Goal: Information Seeking & Learning: Learn about a topic

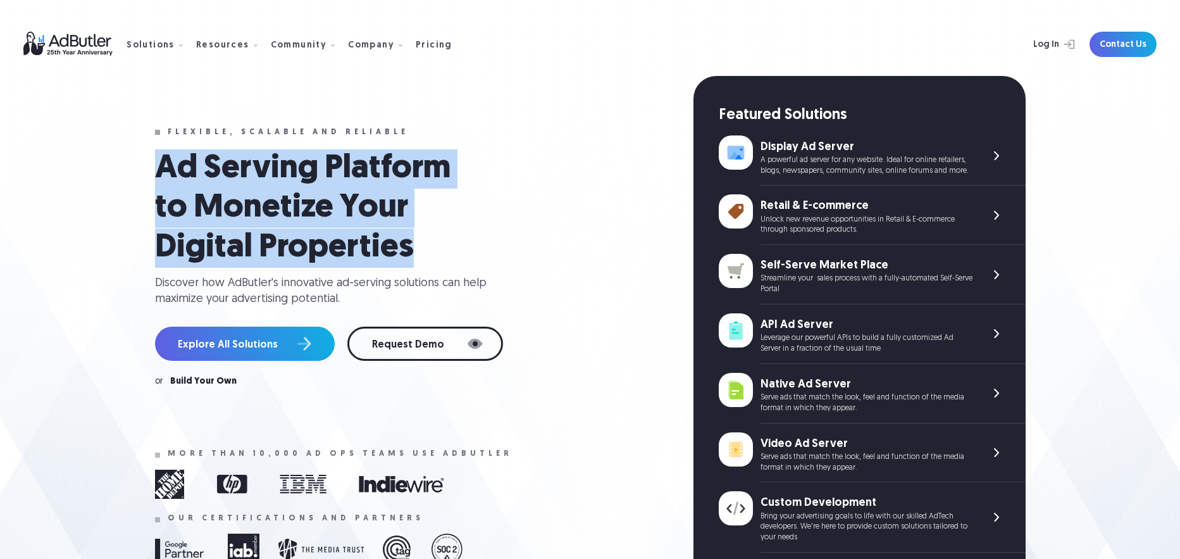
drag, startPoint x: 0, startPoint y: 0, endPoint x: 441, endPoint y: 254, distance: 509.2
click at [441, 254] on div "Flexible, scalable and reliable Ad Serving Platform to Monetize Your Digital Pr…" at bounding box center [590, 361] width 911 height 570
click at [441, 254] on h1 "Ad Serving Platform to Monetize Your Digital Properties" at bounding box center [319, 208] width 329 height 118
drag, startPoint x: 433, startPoint y: 248, endPoint x: 135, endPoint y: 171, distance: 307.9
click at [135, 171] on div "Flexible, scalable and reliable Ad Serving Platform to Monetize Your Digital Pr…" at bounding box center [590, 361] width 911 height 570
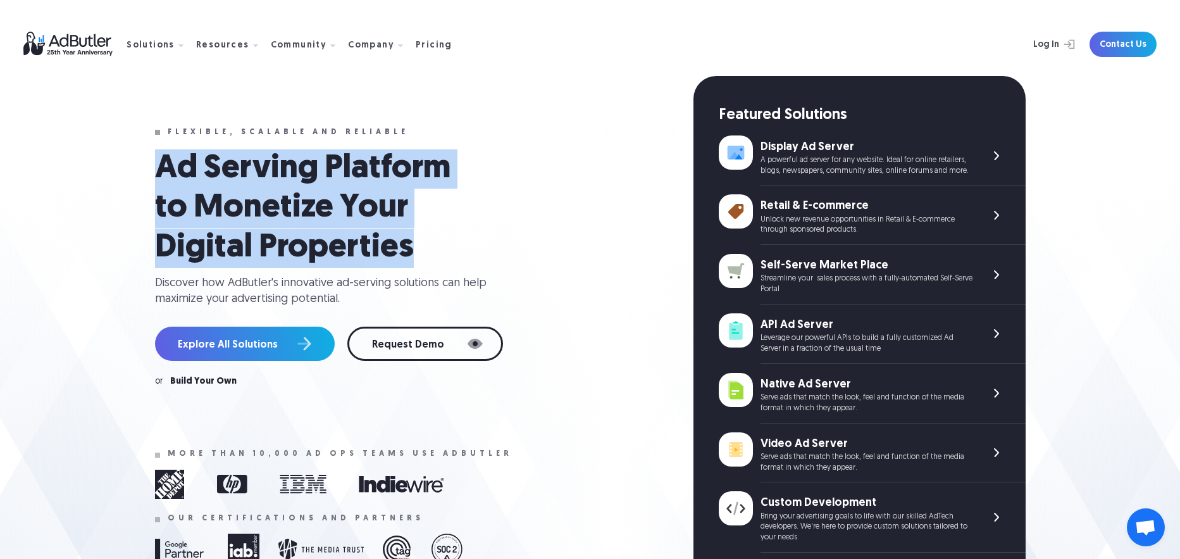
click at [135, 171] on div "Flexible, scalable and reliable Ad Serving Platform to Monetize Your Digital Pr…" at bounding box center [590, 361] width 911 height 570
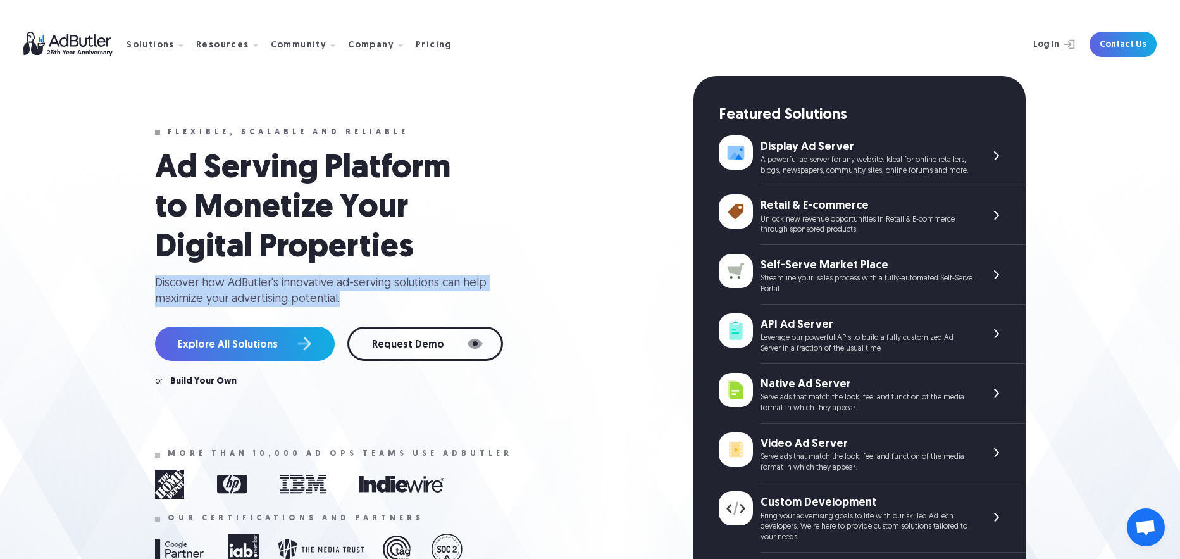
drag, startPoint x: 157, startPoint y: 279, endPoint x: 368, endPoint y: 302, distance: 212.6
click at [368, 302] on div "Discover how AdButler's innovative ad-serving solutions can help maximize your …" at bounding box center [326, 291] width 342 height 32
drag, startPoint x: 368, startPoint y: 302, endPoint x: 346, endPoint y: 269, distance: 40.0
click at [346, 269] on div "Ad Serving Platform to Monetize Your Digital Properties Discover how AdButler's…" at bounding box center [416, 228] width 523 height 158
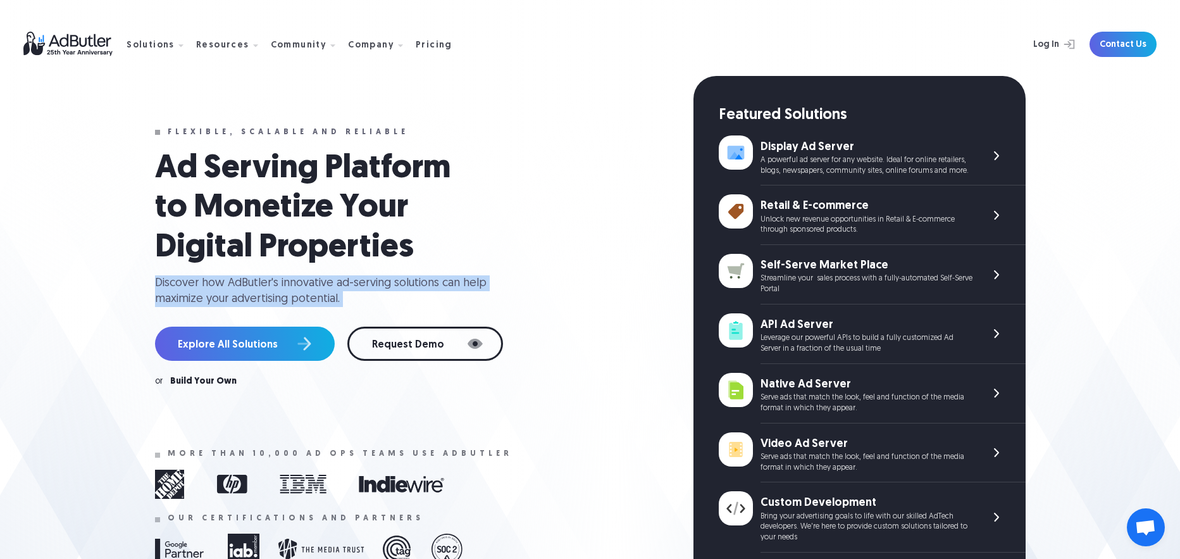
click at [346, 269] on div "Ad Serving Platform to Monetize Your Digital Properties Discover how AdButler's…" at bounding box center [416, 228] width 523 height 158
drag, startPoint x: 346, startPoint y: 269, endPoint x: 368, endPoint y: 295, distance: 34.5
click at [368, 295] on div "Ad Serving Platform to Monetize Your Digital Properties Discover how AdButler's…" at bounding box center [416, 228] width 523 height 158
click at [368, 295] on div "Discover how AdButler's innovative ad-serving solutions can help maximize your …" at bounding box center [326, 291] width 342 height 32
drag, startPoint x: 368, startPoint y: 295, endPoint x: 378, endPoint y: 270, distance: 27.0
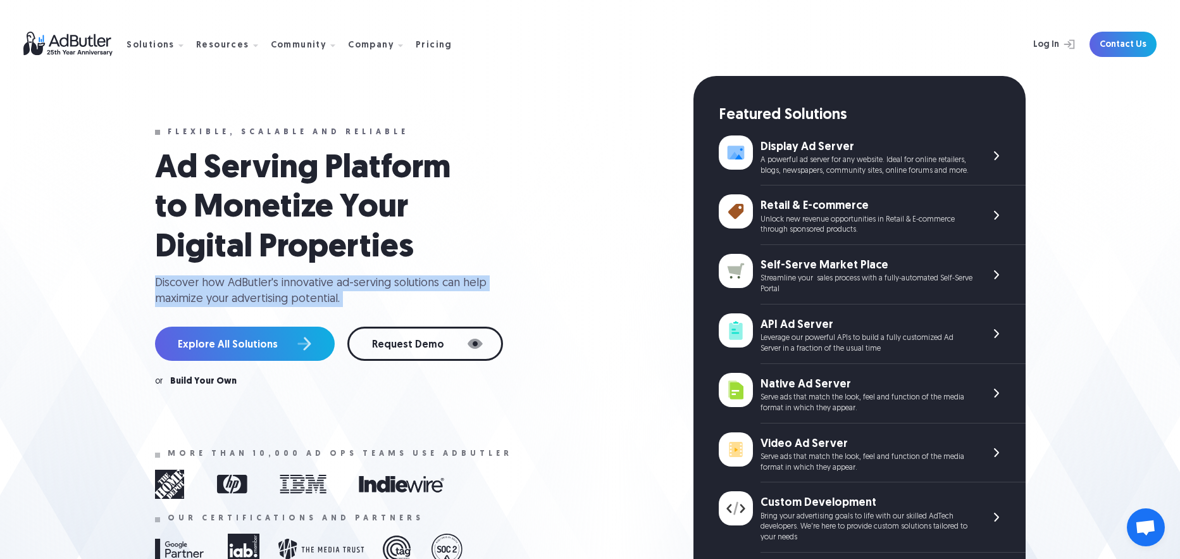
click at [378, 270] on div "Ad Serving Platform to Monetize Your Digital Properties Discover how AdButler's…" at bounding box center [416, 228] width 523 height 158
drag, startPoint x: 378, startPoint y: 270, endPoint x: 385, endPoint y: 295, distance: 26.4
click at [385, 295] on div "Ad Serving Platform to Monetize Your Digital Properties Discover how AdButler's…" at bounding box center [416, 228] width 523 height 158
click at [385, 295] on div "Discover how AdButler's innovative ad-serving solutions can help maximize your …" at bounding box center [326, 291] width 342 height 32
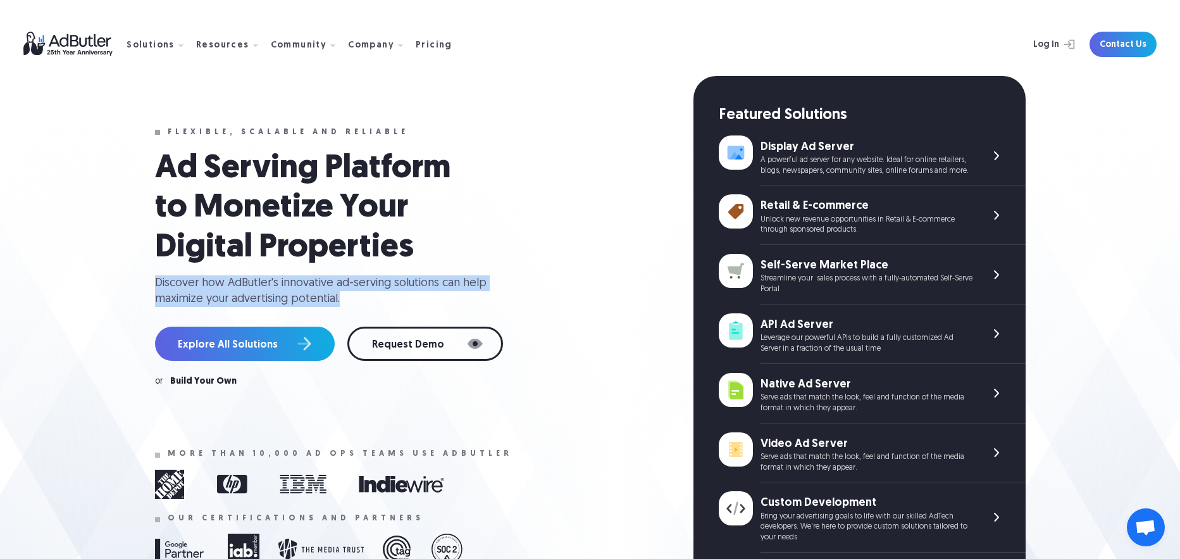
drag, startPoint x: 386, startPoint y: 299, endPoint x: 382, endPoint y: 273, distance: 26.2
click at [382, 273] on div "Ad Serving Platform to Monetize Your Digital Properties Discover how AdButler's…" at bounding box center [416, 228] width 523 height 158
drag, startPoint x: 382, startPoint y: 273, endPoint x: 402, endPoint y: 297, distance: 31.0
click at [402, 297] on div "Ad Serving Platform to Monetize Your Digital Properties Discover how AdButler's…" at bounding box center [416, 228] width 523 height 158
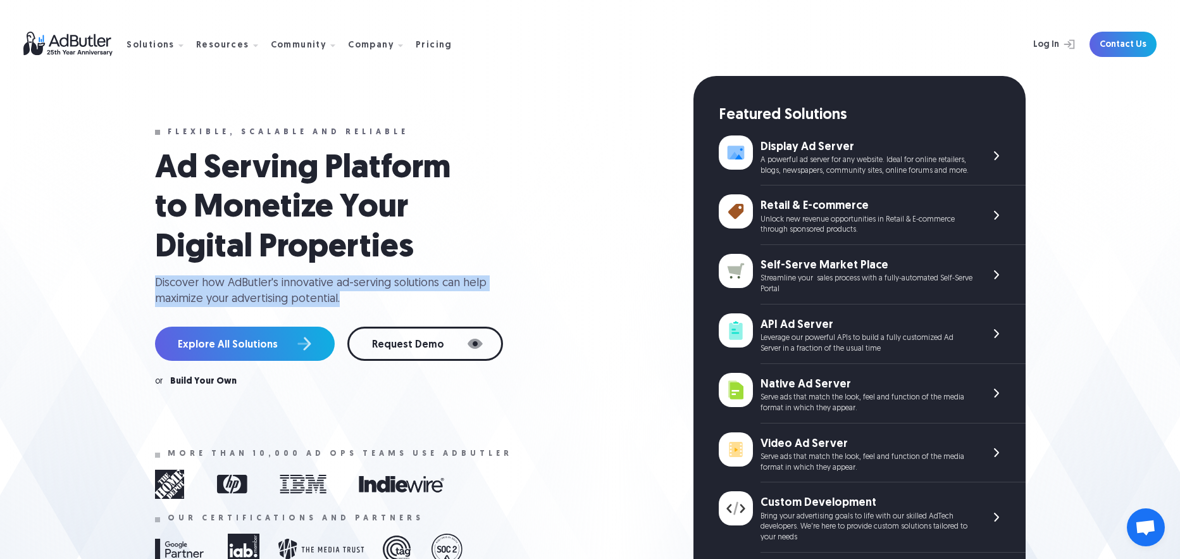
click at [402, 297] on div "Discover how AdButler's innovative ad-serving solutions can help maximize your …" at bounding box center [326, 291] width 342 height 32
drag, startPoint x: 402, startPoint y: 297, endPoint x: 394, endPoint y: 272, distance: 26.0
click at [394, 272] on div "Ad Serving Platform to Monetize Your Digital Properties Discover how AdButler's…" at bounding box center [416, 228] width 523 height 158
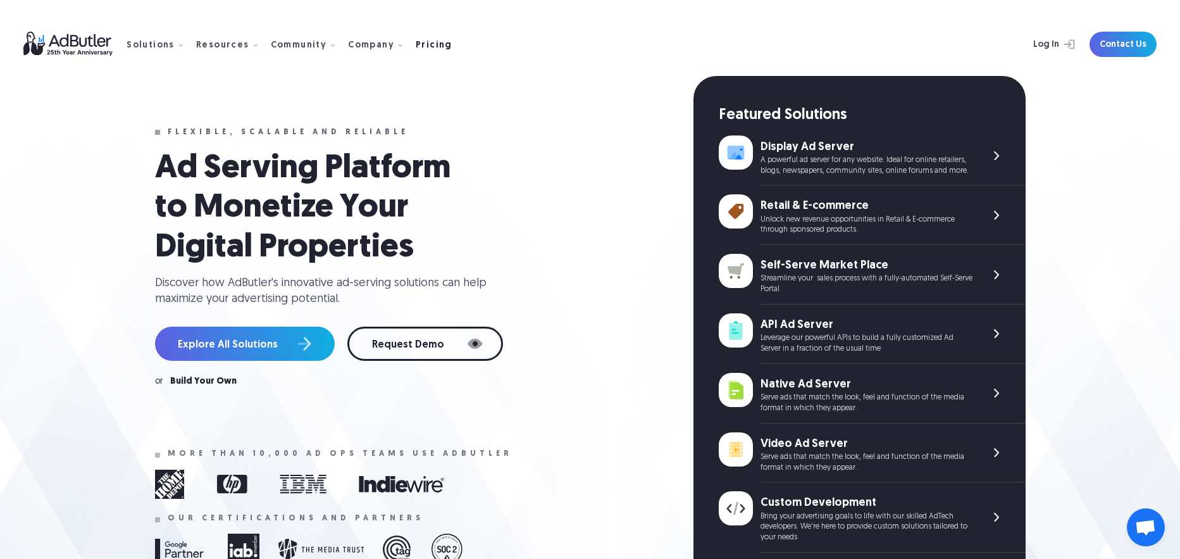
click at [431, 46] on div "Pricing" at bounding box center [434, 45] width 37 height 9
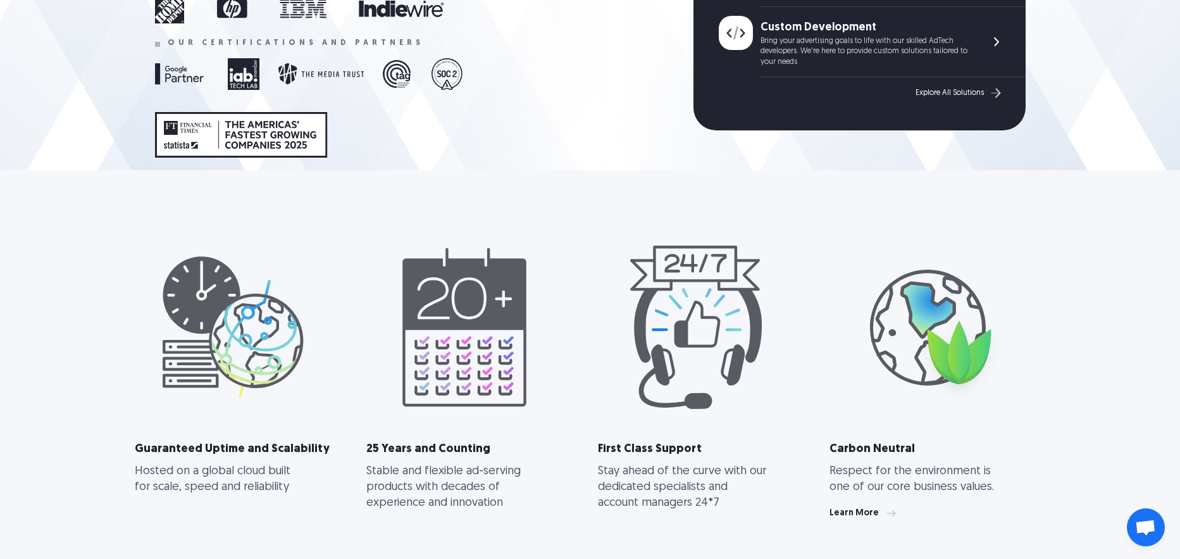
scroll to position [626, 0]
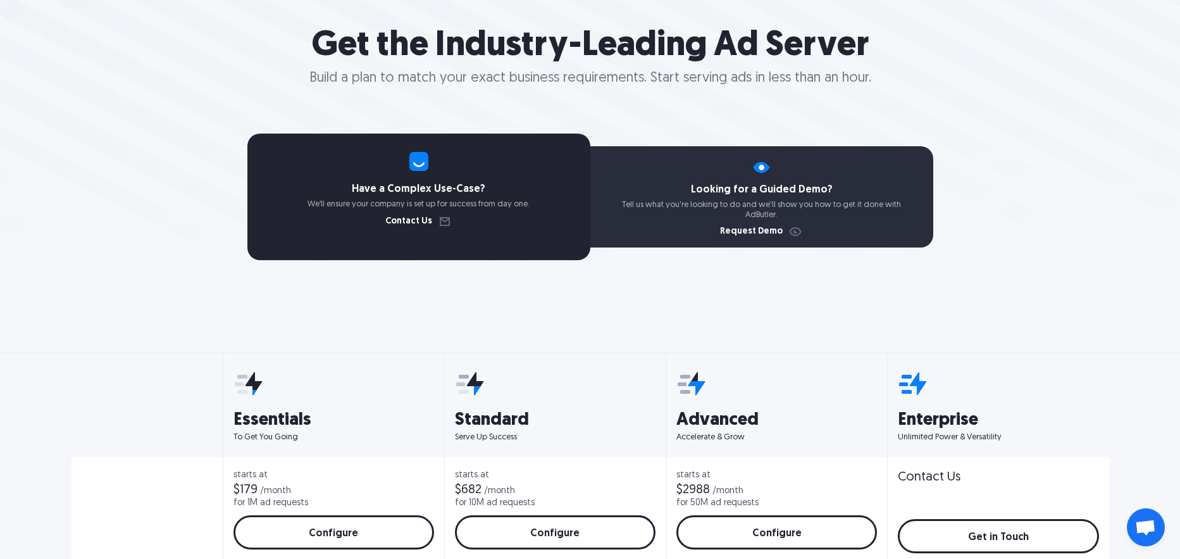
scroll to position [142, 0]
